Goal: Find specific page/section: Find specific page/section

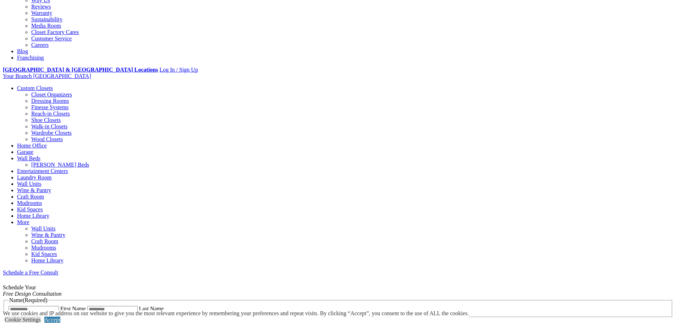
scroll to position [213, 0]
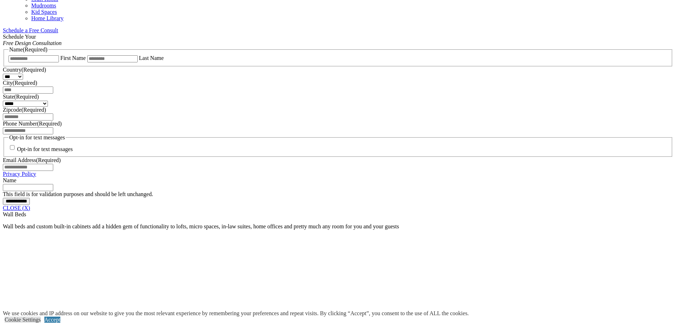
scroll to position [452, 0]
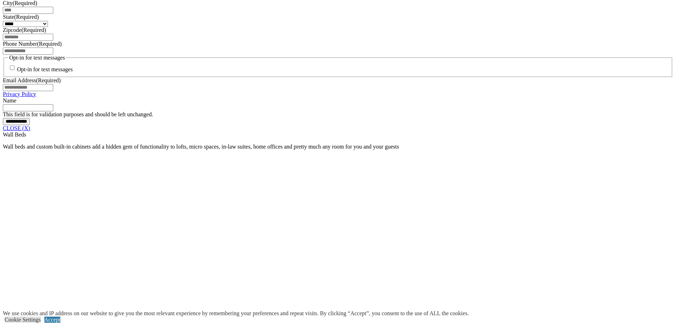
scroll to position [558, 0]
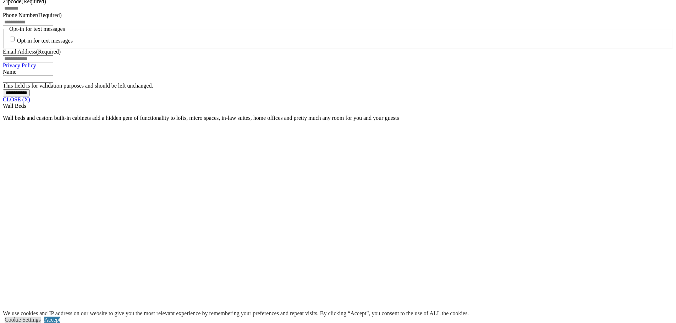
click at [30, 103] on link "CLOSE (X)" at bounding box center [16, 100] width 27 height 6
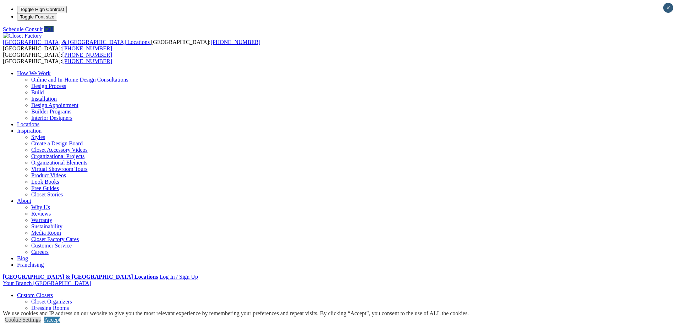
type input "*****"
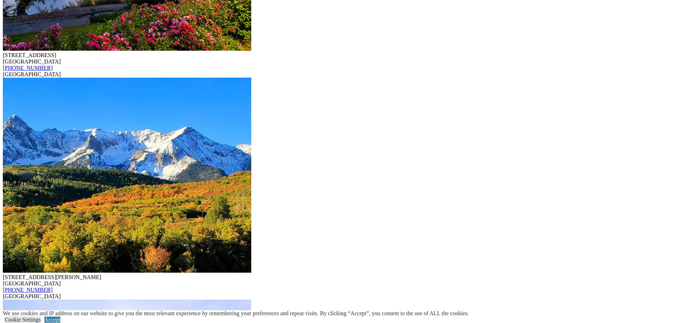
scroll to position [2077, 0]
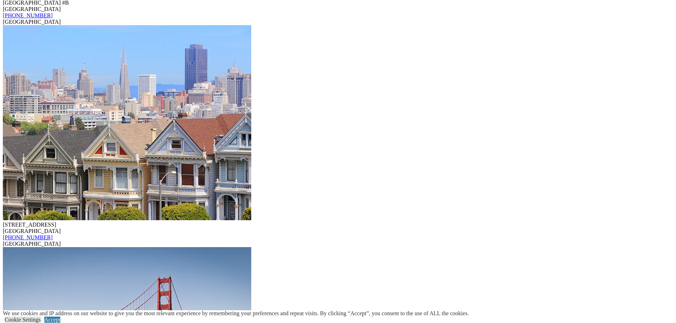
scroll to position [2449, 0]
